Goal: Transaction & Acquisition: Purchase product/service

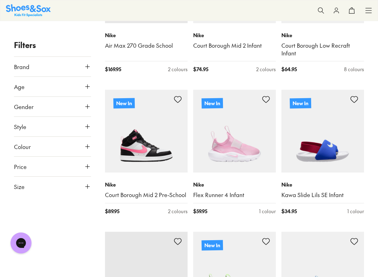
scroll to position [220, 0]
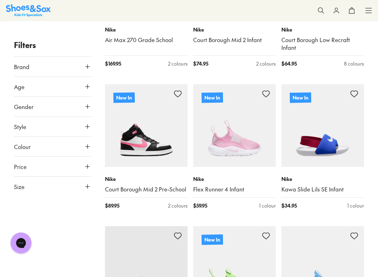
click at [130, 140] on img at bounding box center [146, 125] width 83 height 83
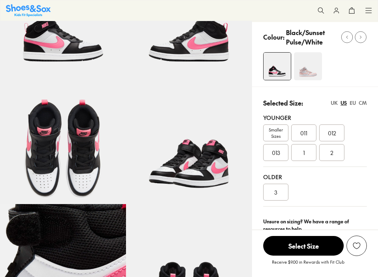
select select "*"
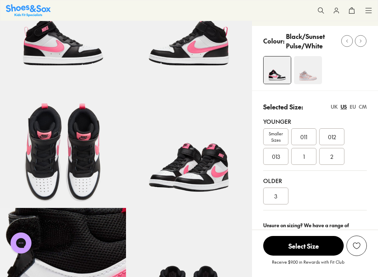
click at [310, 155] on div "1" at bounding box center [304, 156] width 25 height 17
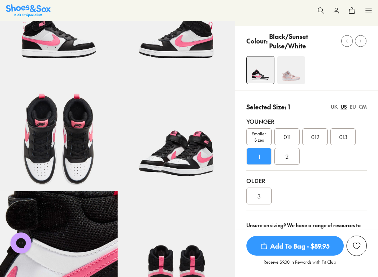
click at [333, 242] on span "Add To Bag - $89.95" at bounding box center [295, 246] width 97 height 20
click at [320, 244] on span "Add To Bag - $89.95" at bounding box center [295, 246] width 97 height 20
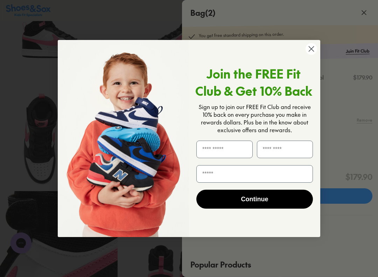
click at [244, 117] on span "Sign up to join our FREE Fit Club and receive 10% back on every purchase you ma…" at bounding box center [255, 118] width 112 height 31
click at [228, 154] on input "First Name" at bounding box center [225, 150] width 56 height 18
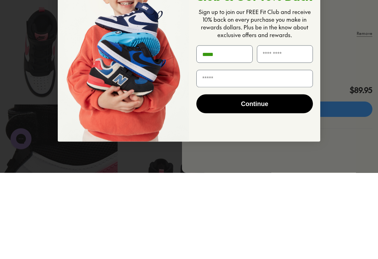
type input "*****"
click input "******" at bounding box center [0, 0] width 0 height 0
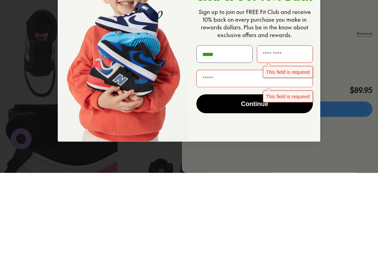
click at [298, 132] on input "Last Name" at bounding box center [285, 141] width 56 height 18
type input "******"
click input "******" at bounding box center [0, 0] width 0 height 0
click at [203, 156] on input "Email" at bounding box center [255, 165] width 117 height 18
type input "*"
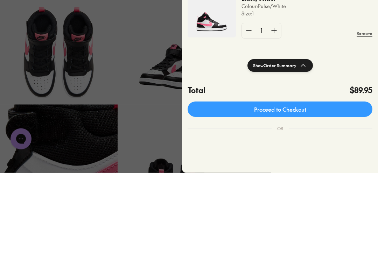
click at [143, 215] on img "POPUP Form" at bounding box center [123, 150] width 131 height 197
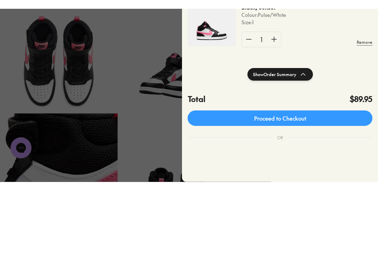
scroll to position [166, 0]
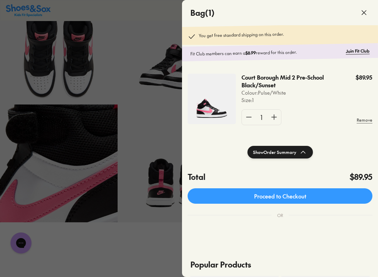
click at [290, 149] on button "Show Order Summary" at bounding box center [281, 152] width 66 height 13
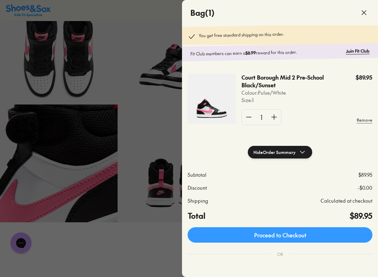
click at [318, 233] on link "Proceed to Checkout" at bounding box center [280, 234] width 185 height 15
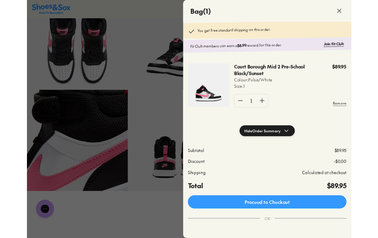
scroll to position [186, 0]
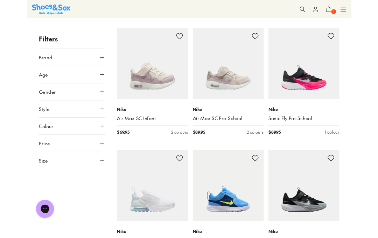
scroll to position [1001, 0]
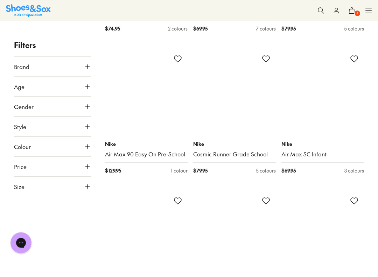
scroll to position [1713, 0]
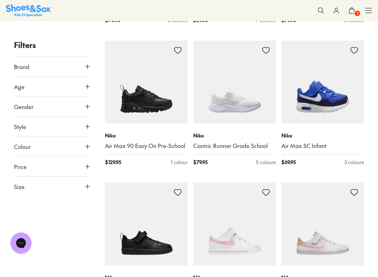
click at [115, 74] on img at bounding box center [146, 82] width 83 height 83
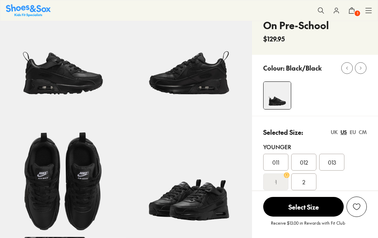
scroll to position [54, 0]
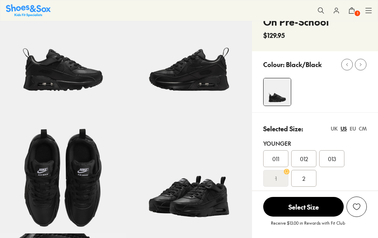
select select "*"
click at [304, 195] on div "We will email you if this product comes back in stock. Notify Me View Similar P…" at bounding box center [315, 213] width 126 height 47
click at [308, 201] on span "Select Size" at bounding box center [303, 207] width 81 height 20
click at [277, 176] on s "1" at bounding box center [276, 178] width 2 height 8
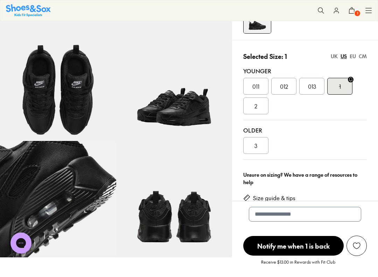
scroll to position [127, 0]
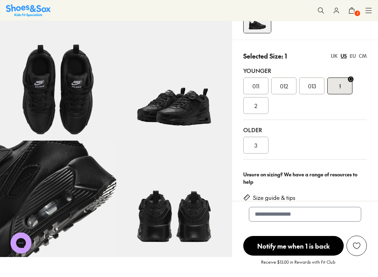
click at [326, 237] on span "Notify me when 1 is back" at bounding box center [294, 246] width 101 height 20
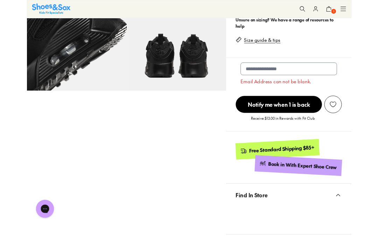
scroll to position [270, 0]
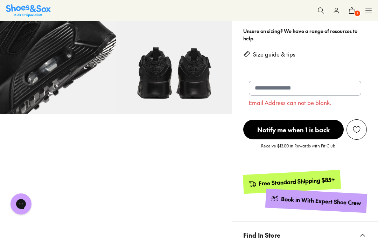
click at [317, 131] on span "Notify me when 1 is back" at bounding box center [294, 129] width 101 height 20
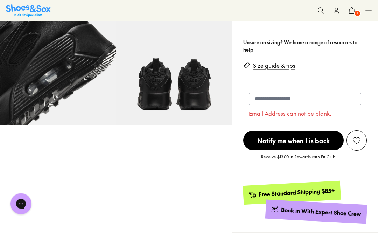
scroll to position [258, 0]
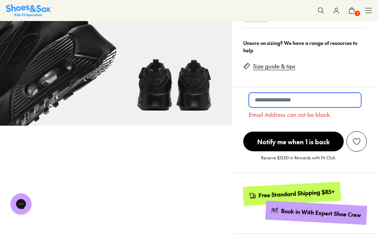
click at [323, 101] on input "email" at bounding box center [305, 100] width 112 height 15
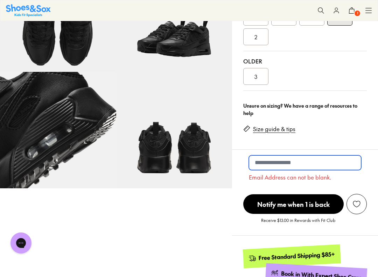
scroll to position [197, 0]
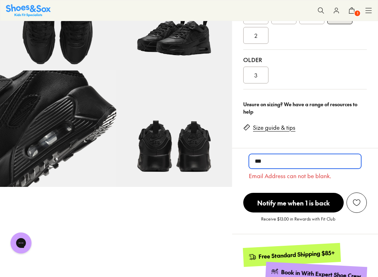
type input "*"
type input "******"
click at [137, 126] on img at bounding box center [174, 128] width 116 height 116
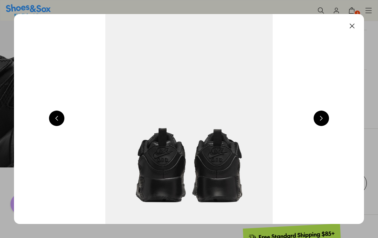
scroll to position [0, 2102]
click at [328, 115] on button at bounding box center [321, 117] width 15 height 15
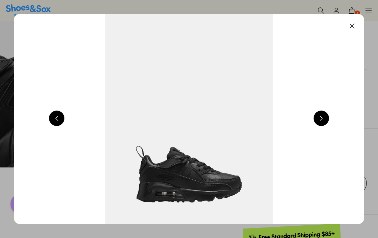
click at [319, 119] on button at bounding box center [321, 117] width 15 height 15
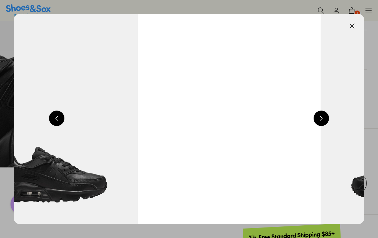
scroll to position [0, 701]
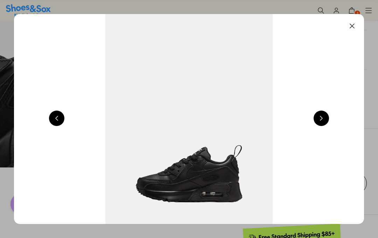
click at [314, 123] on img at bounding box center [189, 119] width 350 height 210
click at [318, 125] on button at bounding box center [321, 117] width 15 height 15
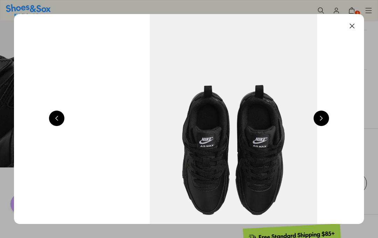
scroll to position [0, 1051]
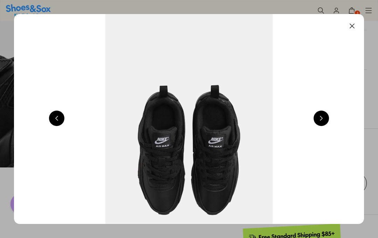
click at [315, 127] on img at bounding box center [189, 119] width 350 height 210
click at [321, 123] on button at bounding box center [321, 117] width 15 height 15
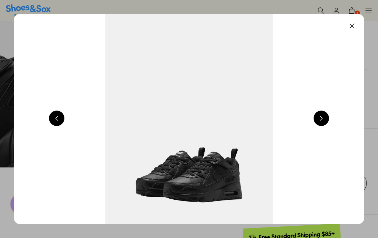
click at [322, 124] on button at bounding box center [321, 117] width 15 height 15
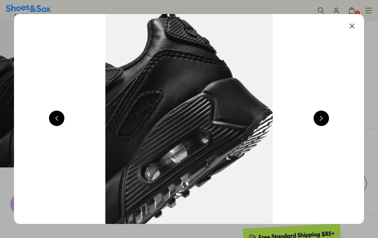
click at [321, 124] on button at bounding box center [321, 117] width 15 height 15
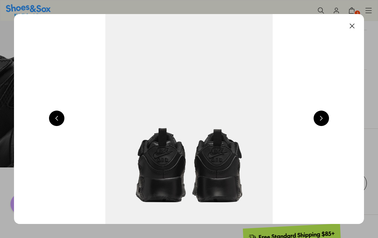
click at [323, 123] on button at bounding box center [321, 117] width 15 height 15
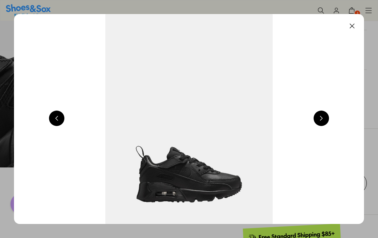
click at [325, 122] on button at bounding box center [321, 117] width 15 height 15
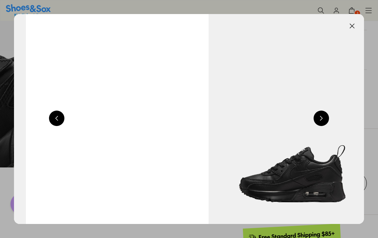
scroll to position [0, 701]
